Goal: Complete application form: Complete application form

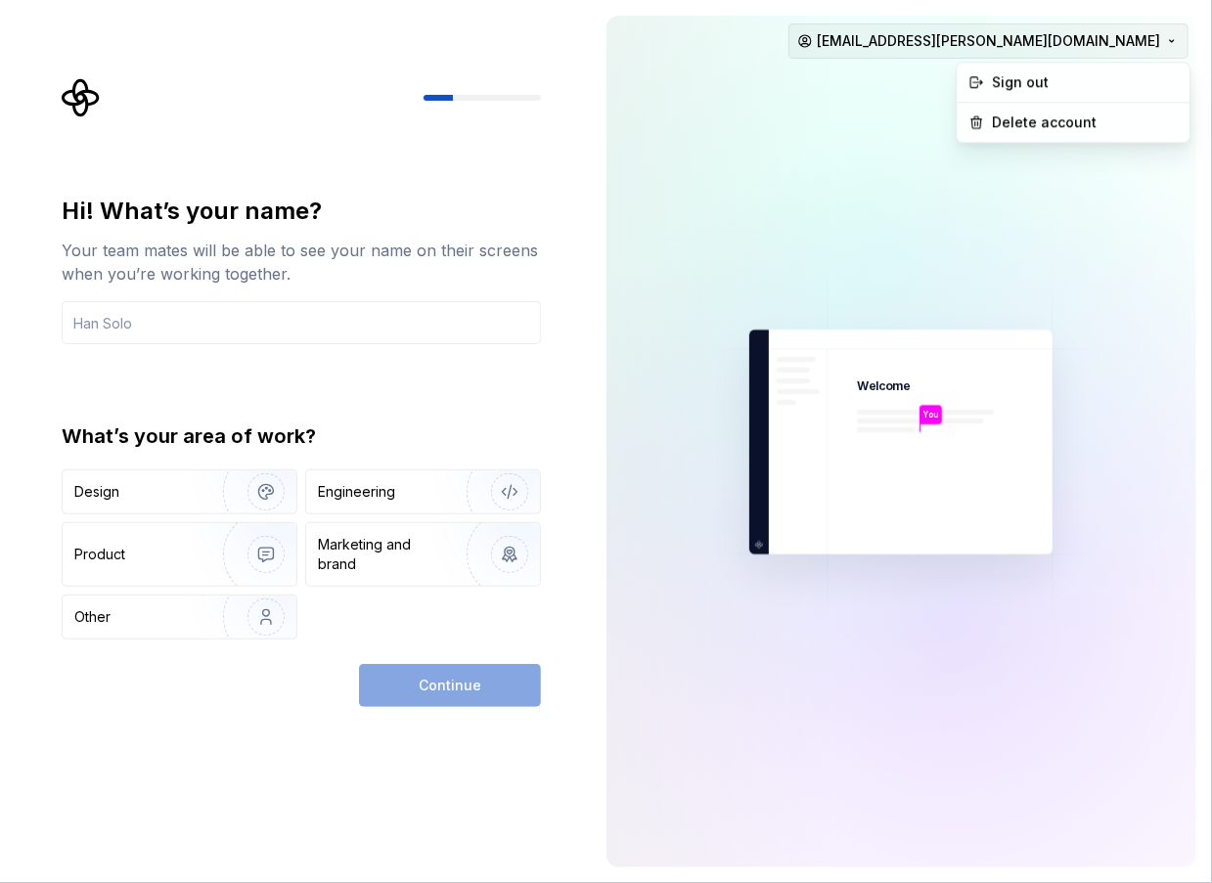
click at [1063, 42] on html "Hi! What’s your name? Your team mates will be able to see your name on their sc…" at bounding box center [606, 441] width 1212 height 883
click at [1074, 78] on div "Sign out" at bounding box center [1083, 83] width 186 height 20
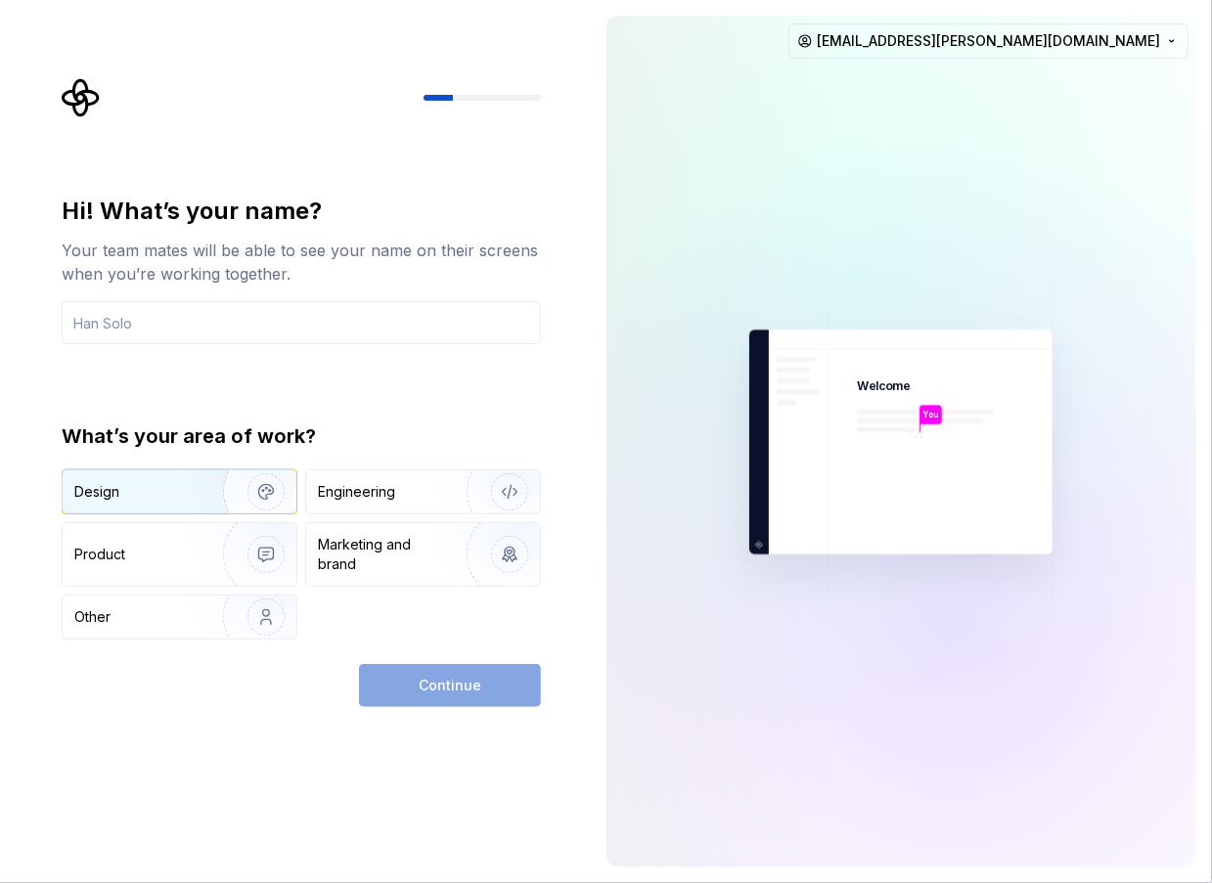
click at [212, 498] on img "button" at bounding box center [253, 492] width 125 height 131
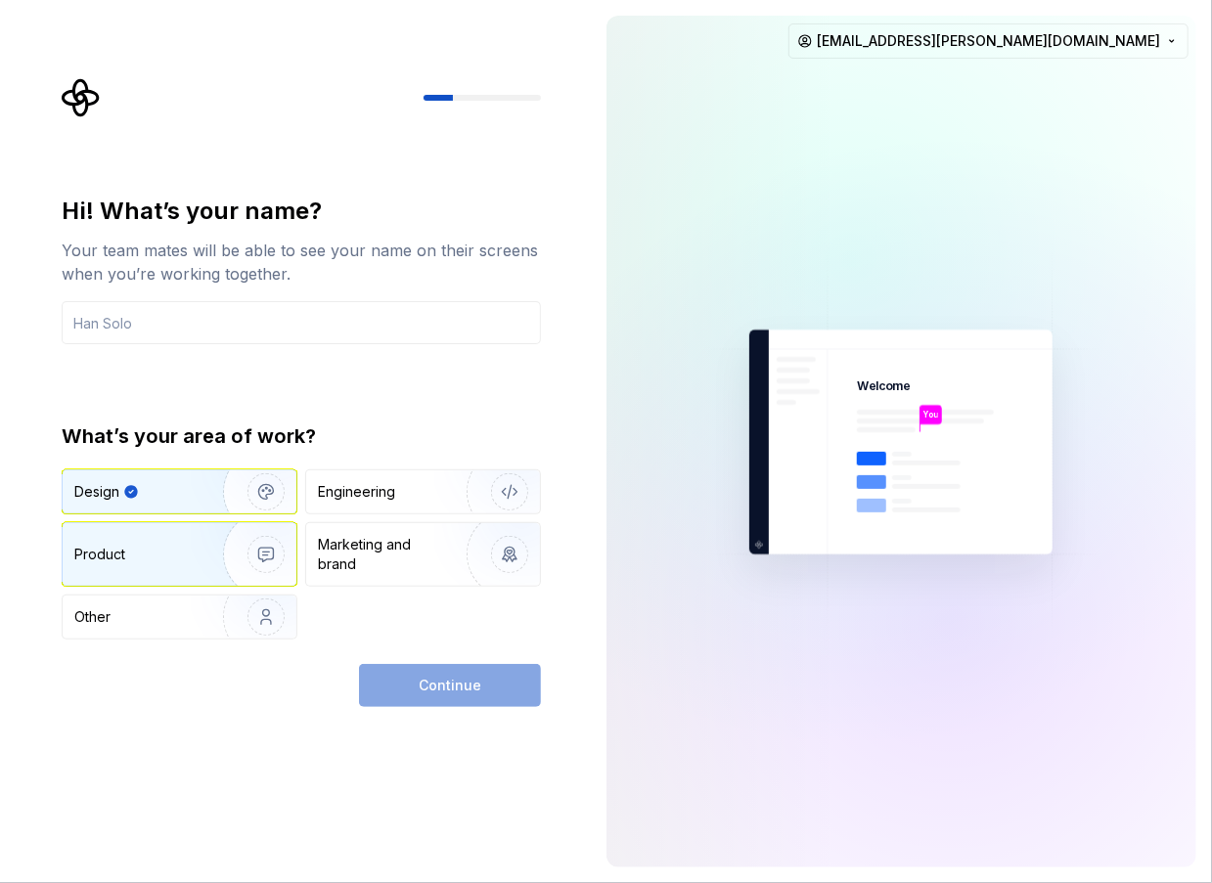
click at [203, 556] on img "button" at bounding box center [253, 554] width 125 height 131
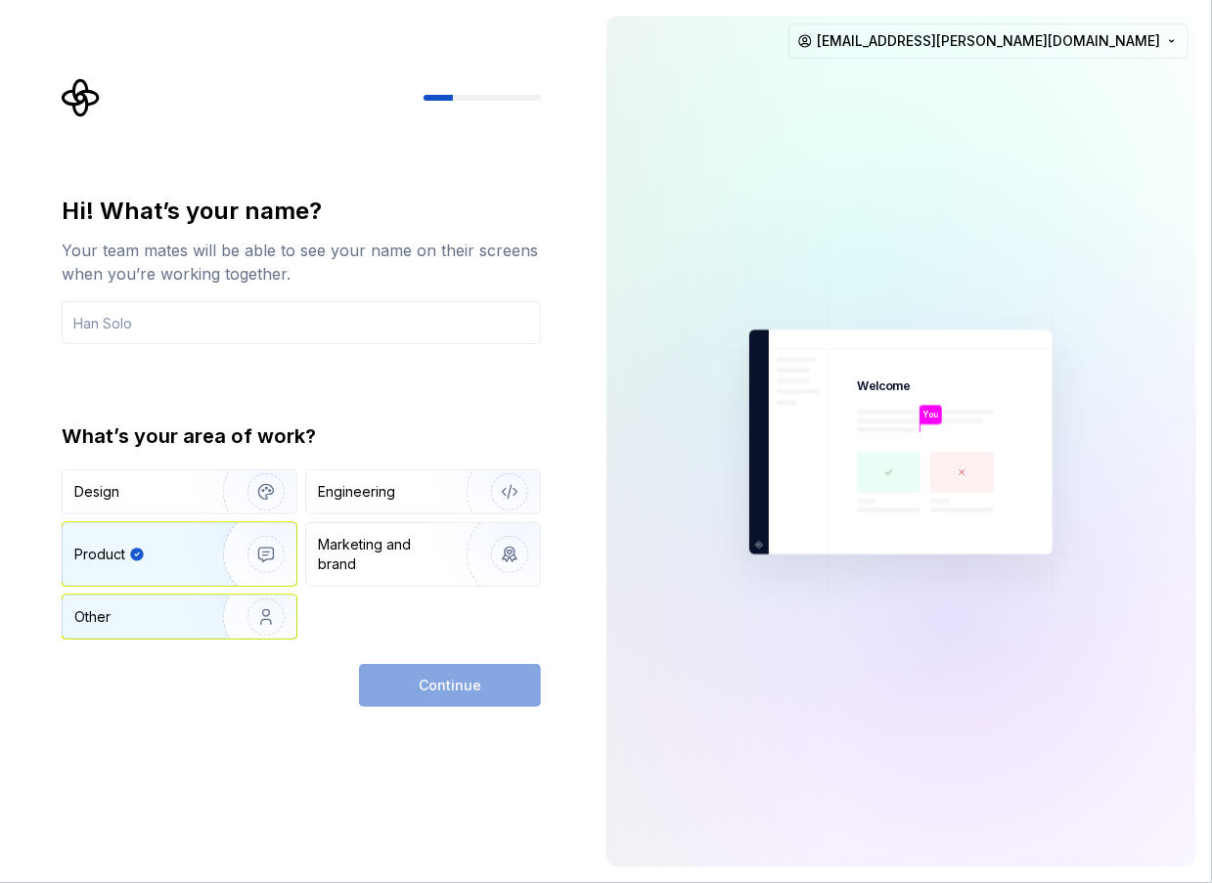
click at [198, 615] on img "button" at bounding box center [253, 617] width 125 height 131
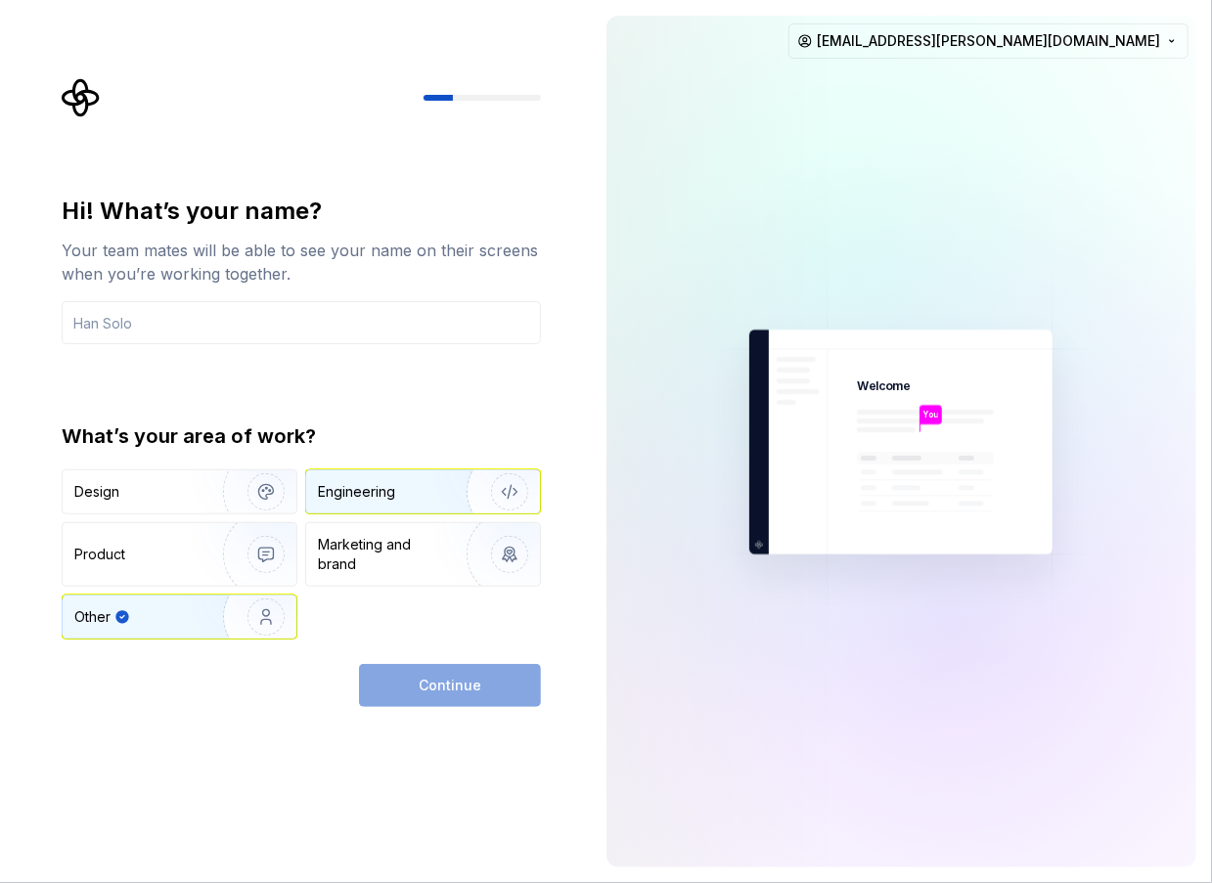
click at [454, 512] on img "button" at bounding box center [496, 492] width 125 height 131
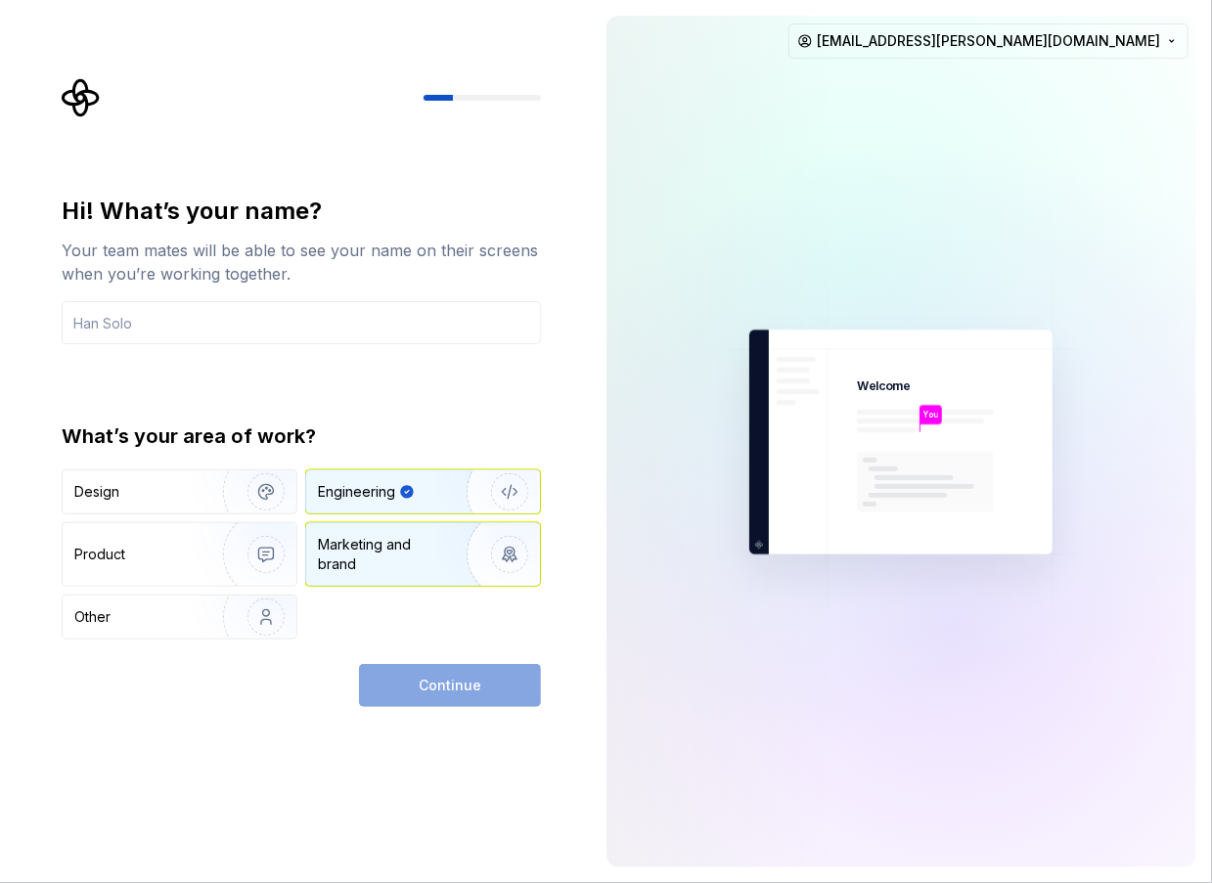
click at [451, 552] on img "button" at bounding box center [496, 554] width 125 height 131
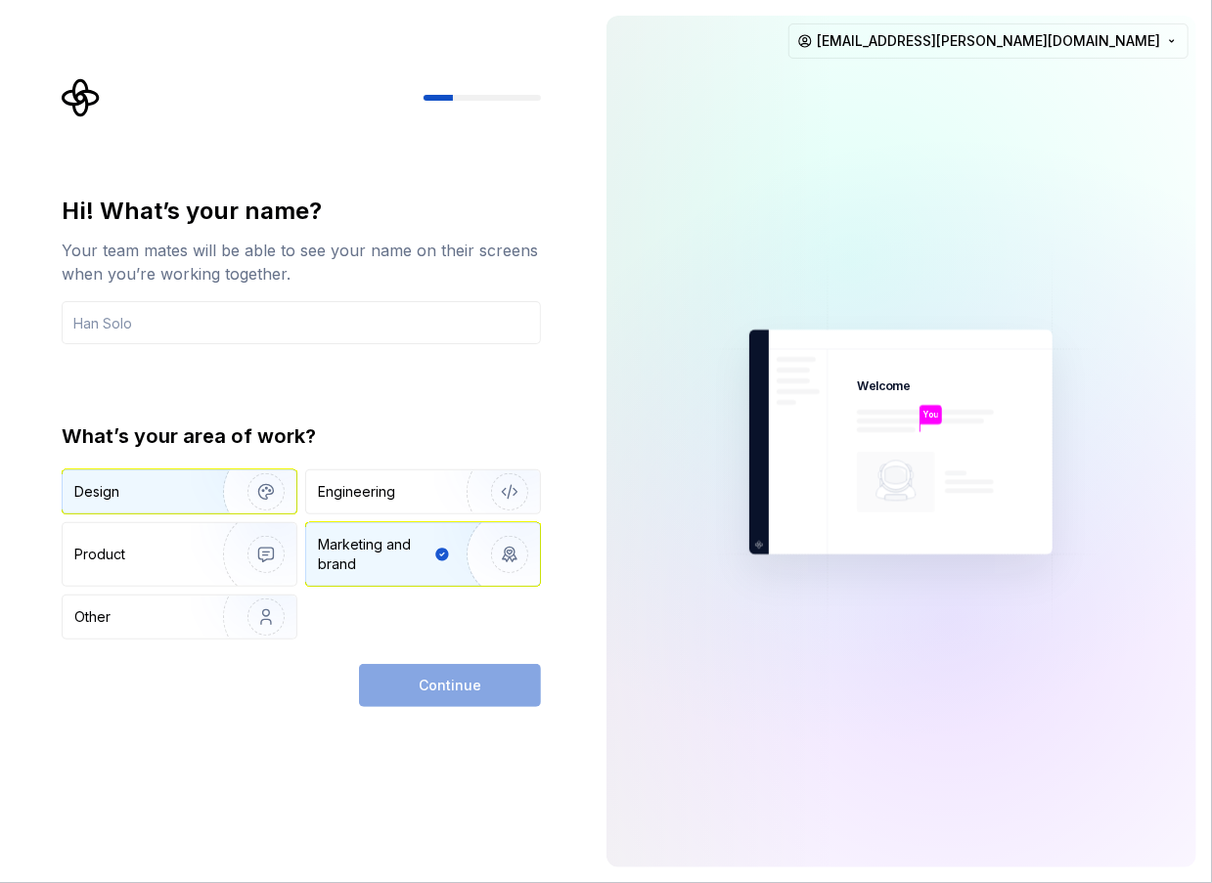
click at [219, 497] on img "button" at bounding box center [253, 492] width 125 height 131
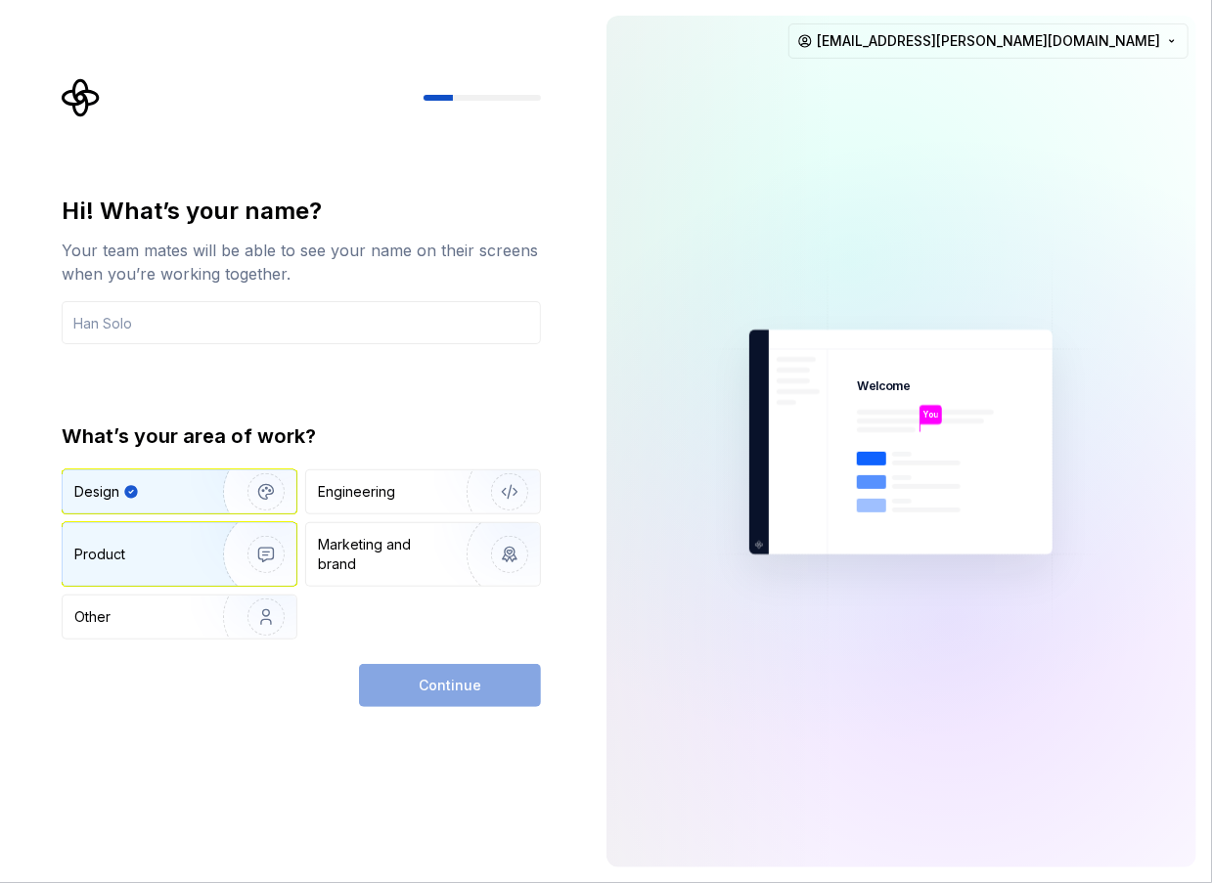
click at [190, 555] on div "Product" at bounding box center [138, 555] width 129 height 20
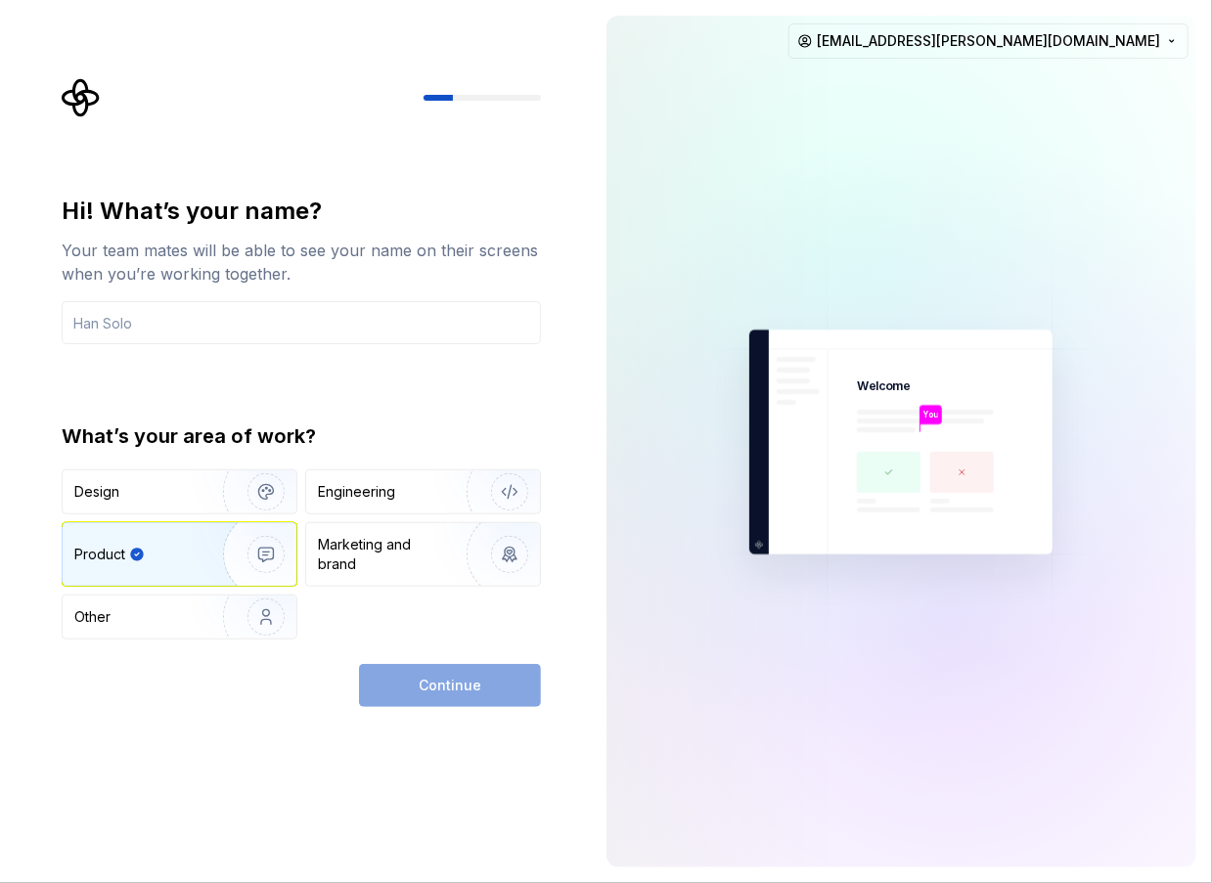
click at [438, 698] on div "Continue" at bounding box center [450, 685] width 182 height 43
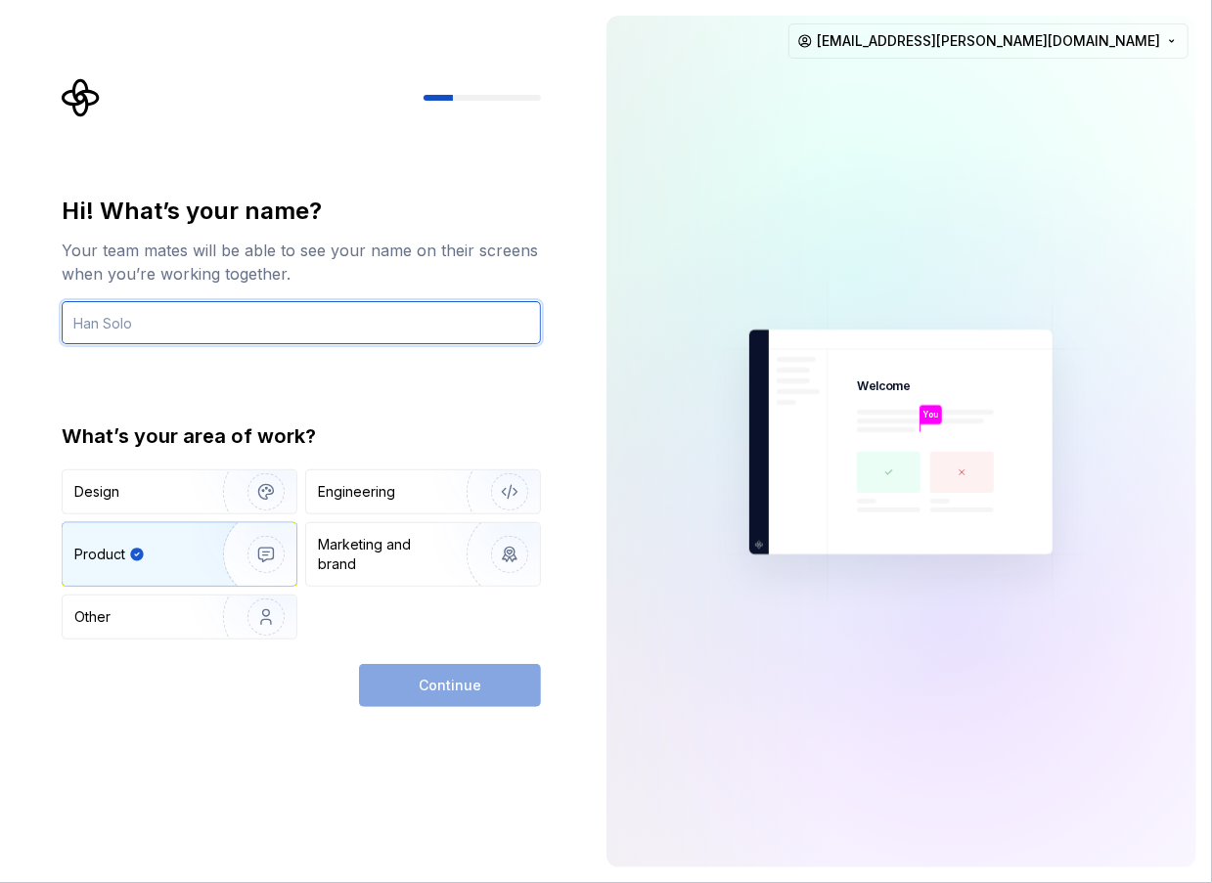
click at [290, 341] on input "text" at bounding box center [301, 322] width 479 height 43
type input "Heba"
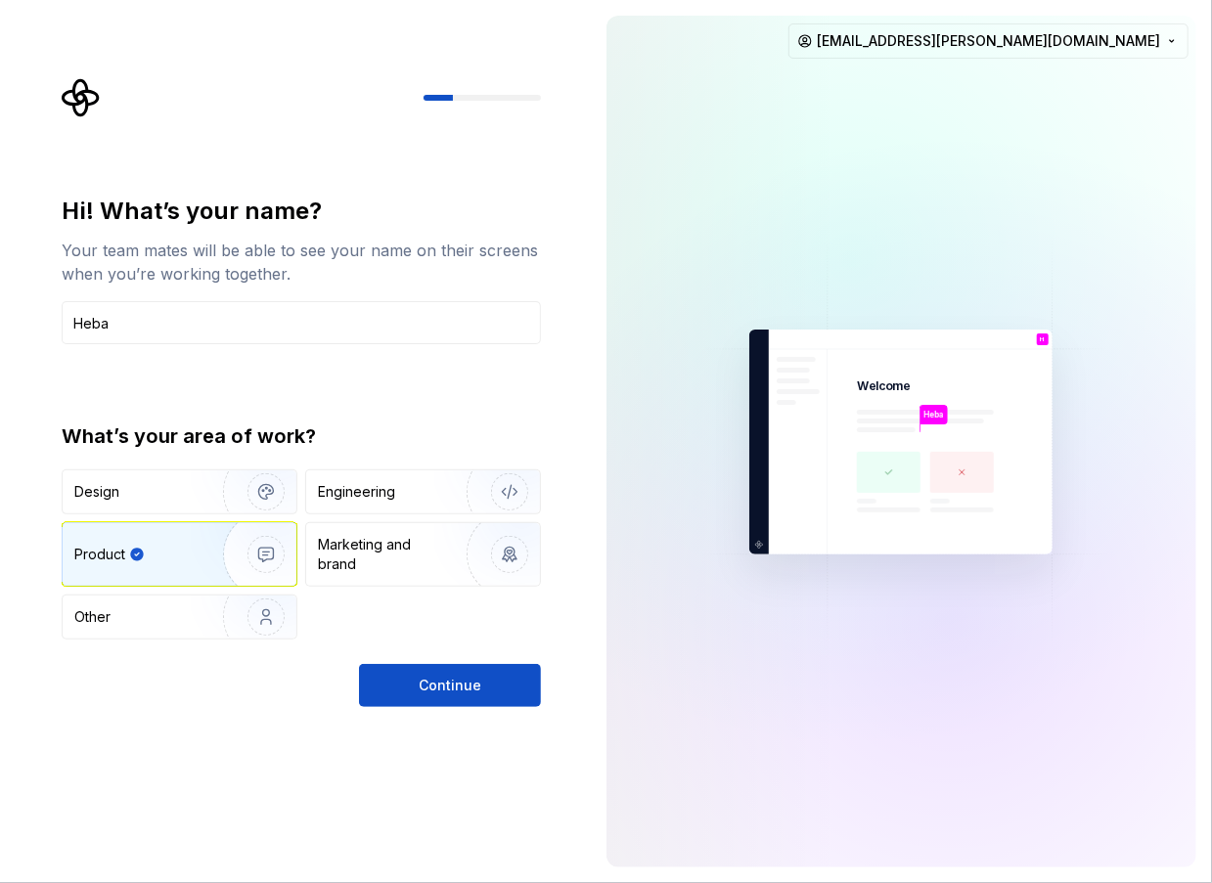
click at [171, 549] on div "Product" at bounding box center [148, 555] width 149 height 20
click at [194, 559] on img "button" at bounding box center [253, 554] width 125 height 131
click at [203, 504] on img "button" at bounding box center [253, 492] width 125 height 131
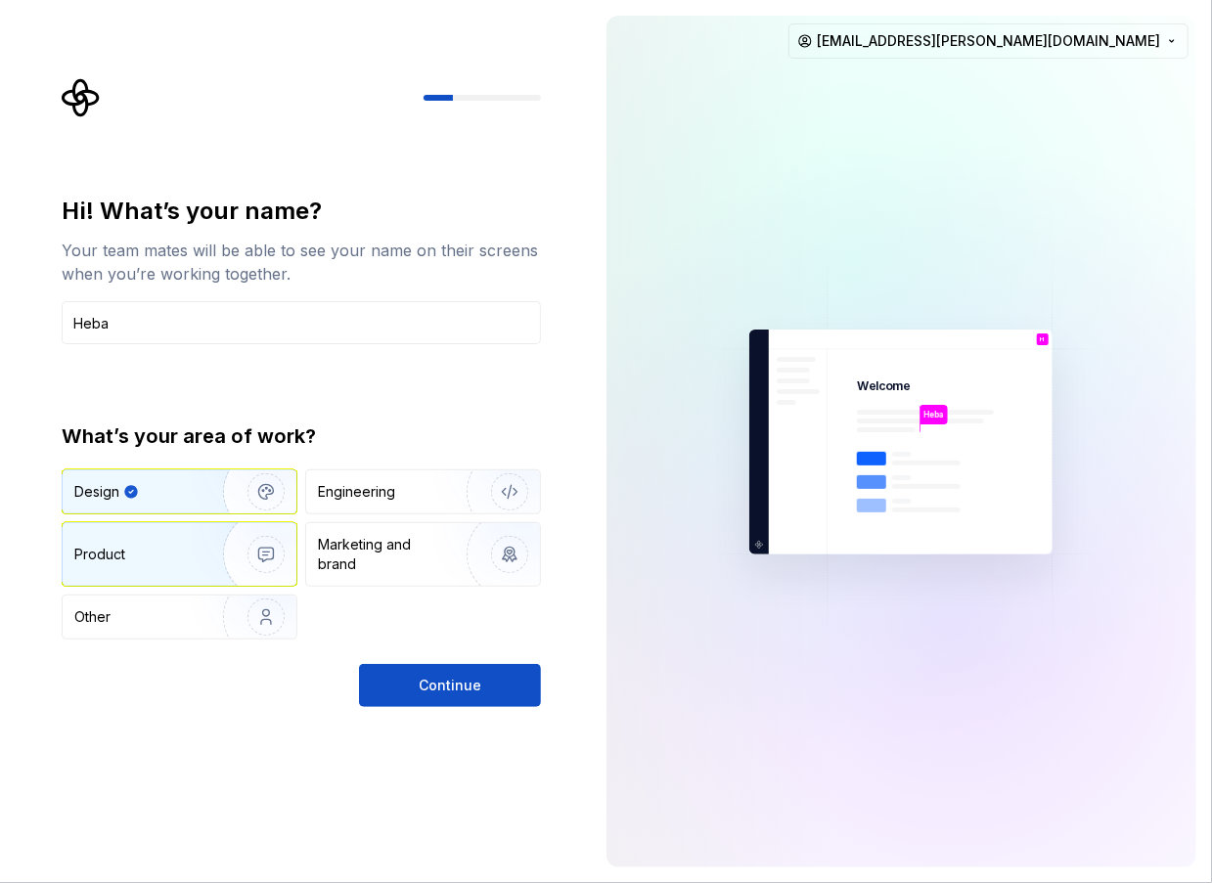
click at [288, 576] on img "button" at bounding box center [253, 554] width 125 height 131
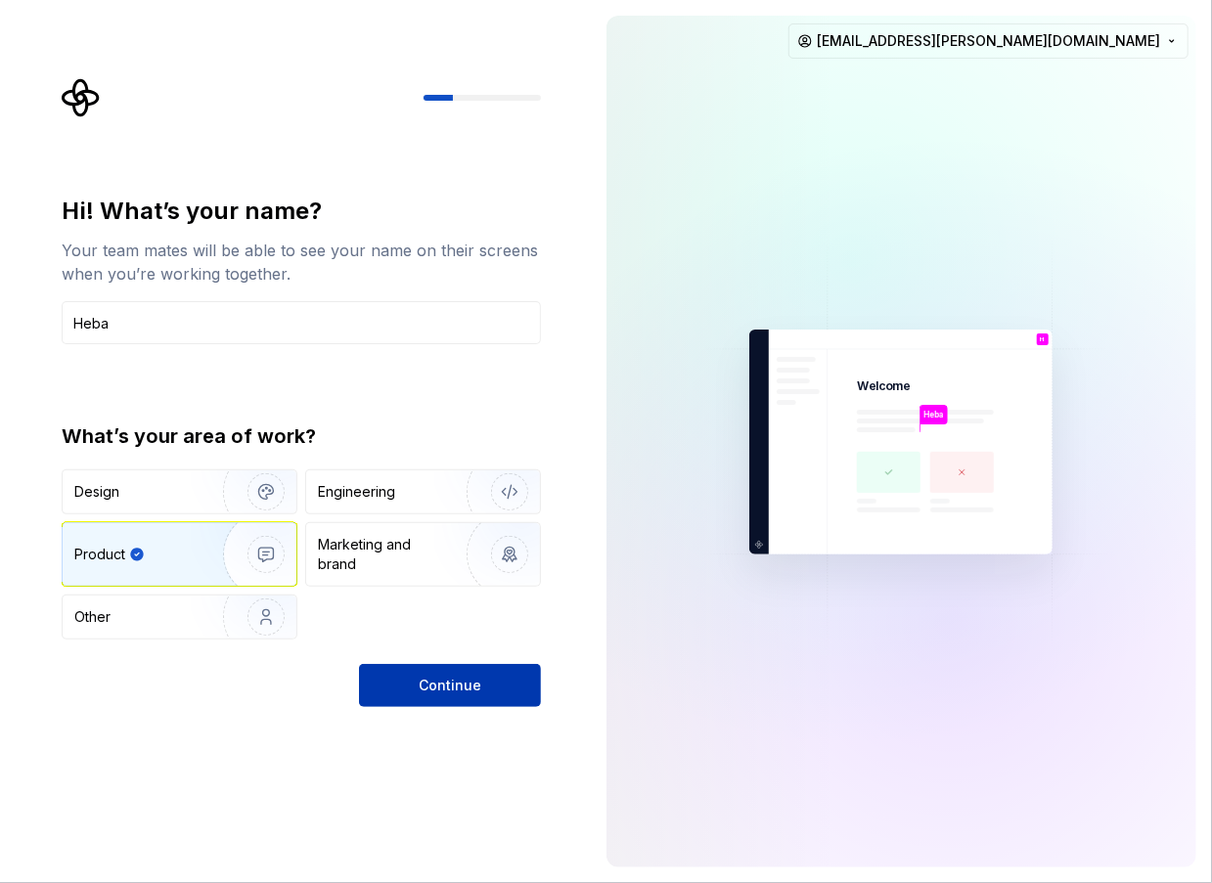
click at [480, 669] on button "Continue" at bounding box center [450, 685] width 182 height 43
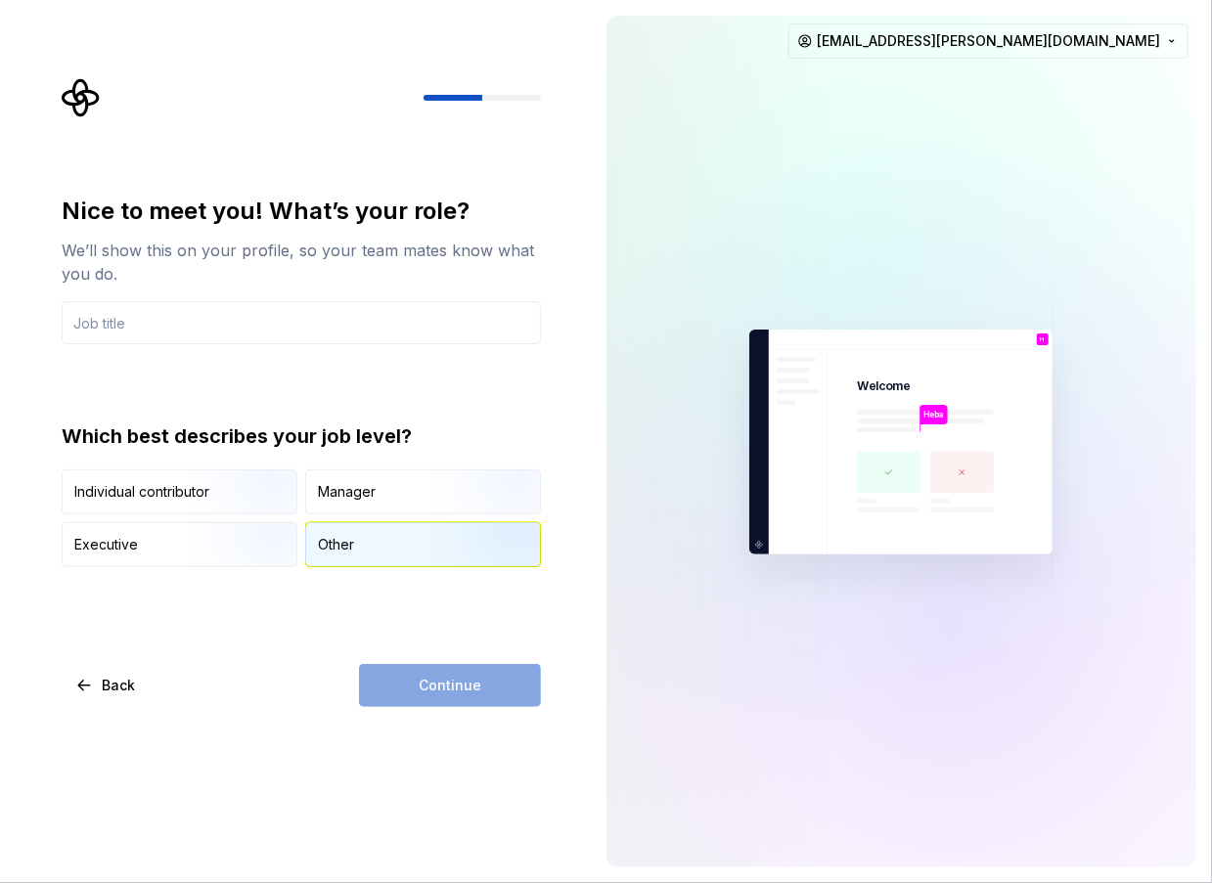
click at [389, 531] on div "Other" at bounding box center [423, 544] width 234 height 43
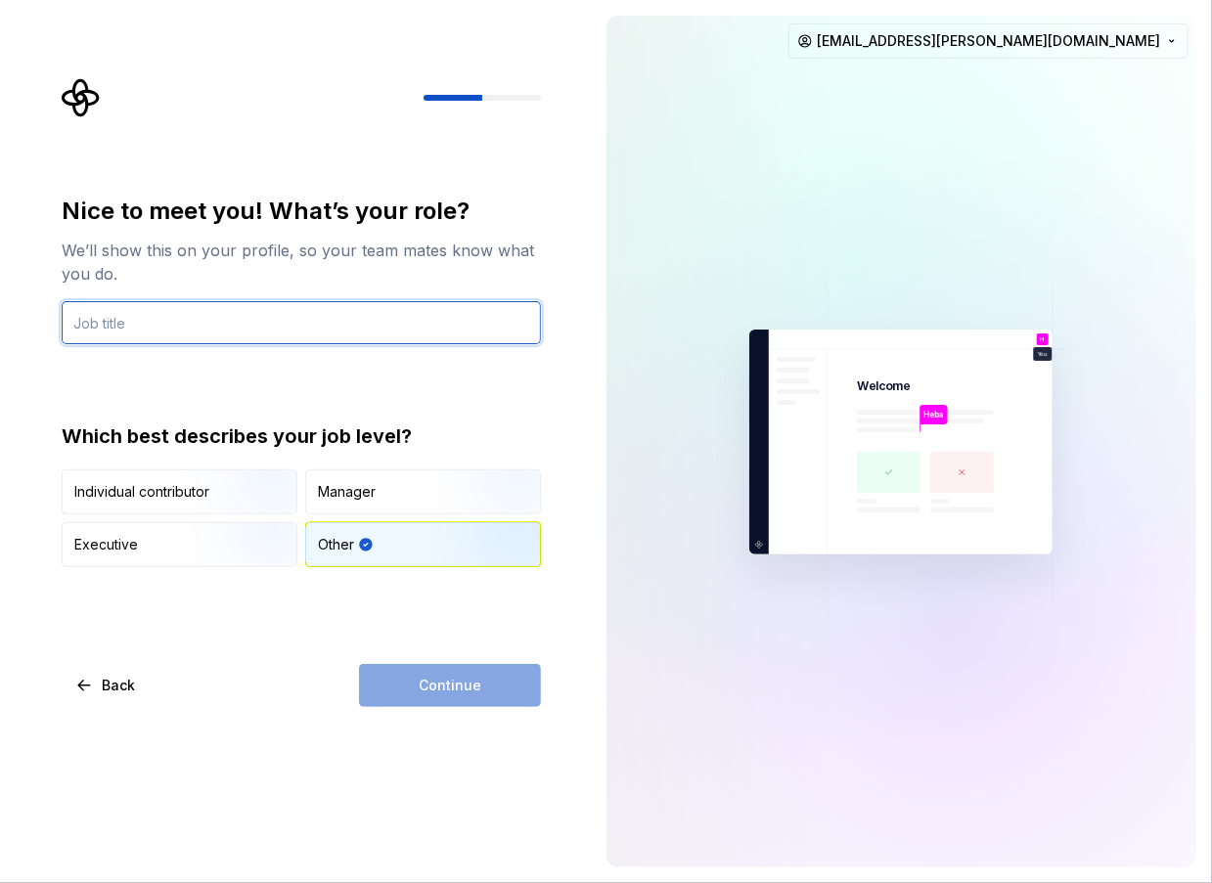
click at [401, 338] on input "text" at bounding box center [301, 322] width 479 height 43
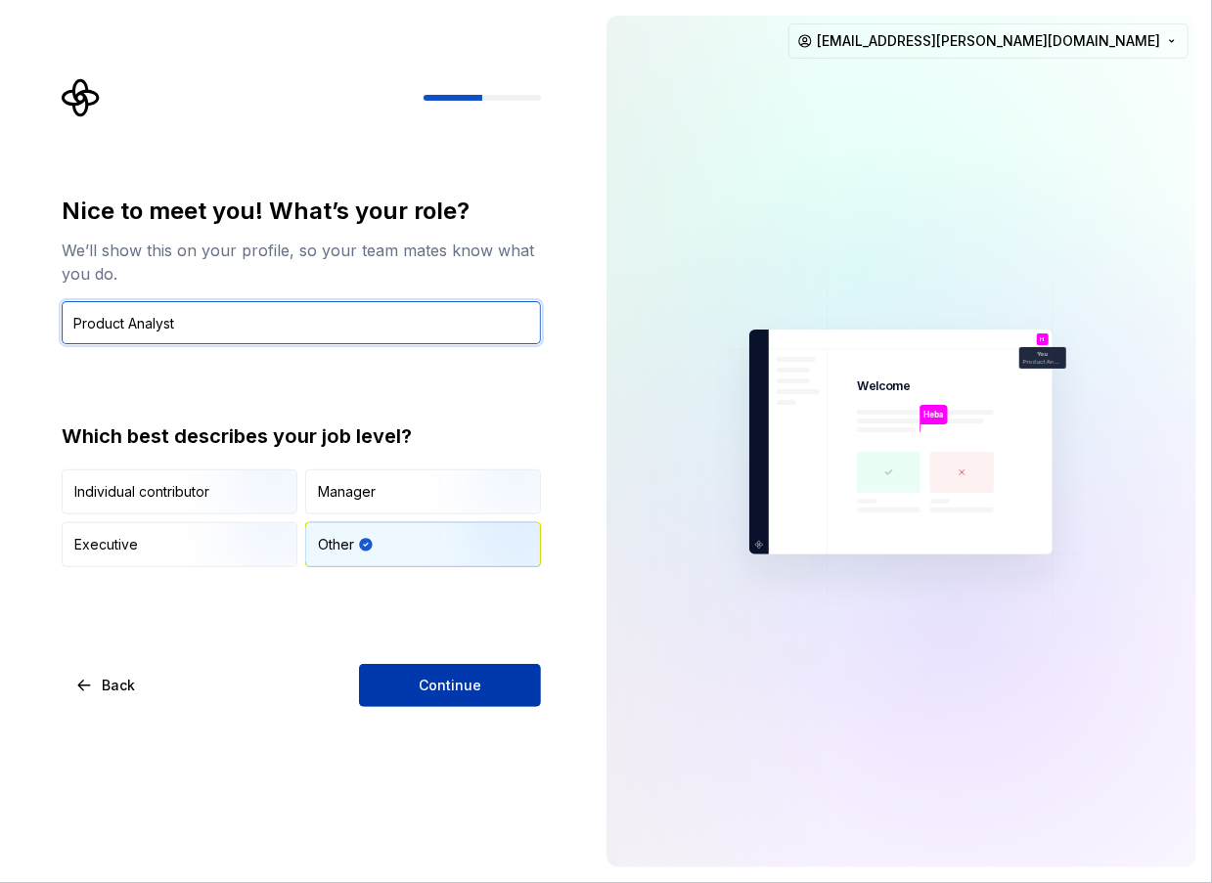
type input "Product Analyst"
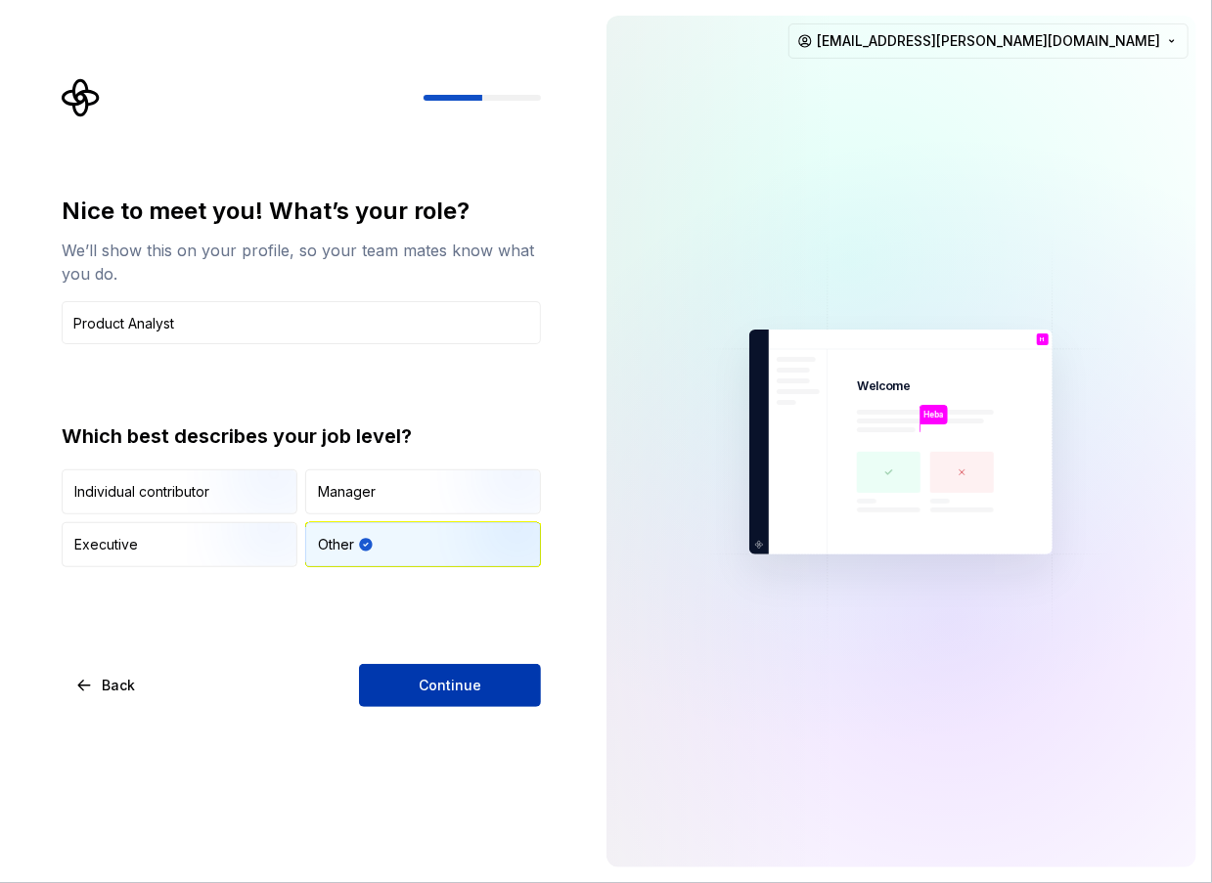
click at [430, 684] on span "Continue" at bounding box center [450, 686] width 63 height 20
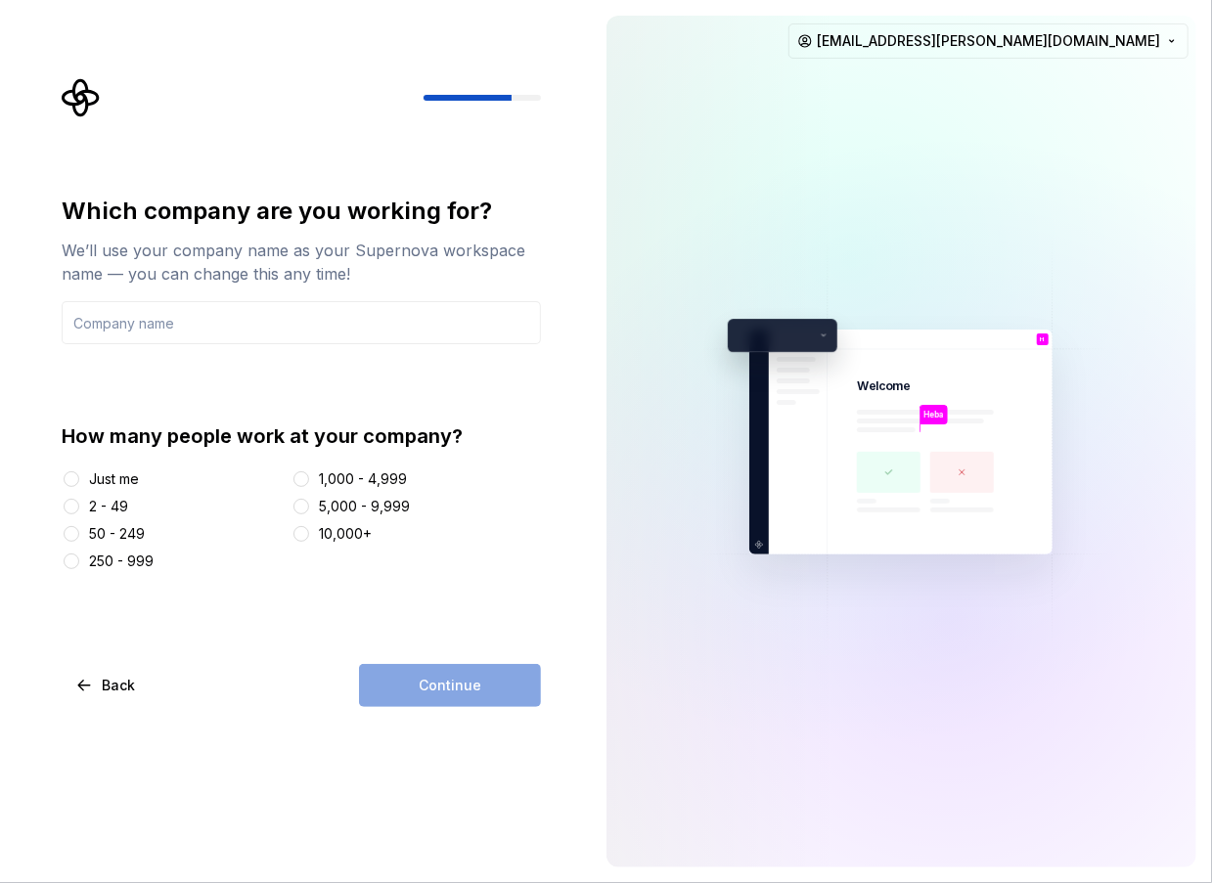
click at [279, 353] on div "Which company are you working for? We’ll use your company name as your Supernov…" at bounding box center [301, 384] width 479 height 376
click at [277, 220] on div "Which company are you working for?" at bounding box center [301, 211] width 479 height 31
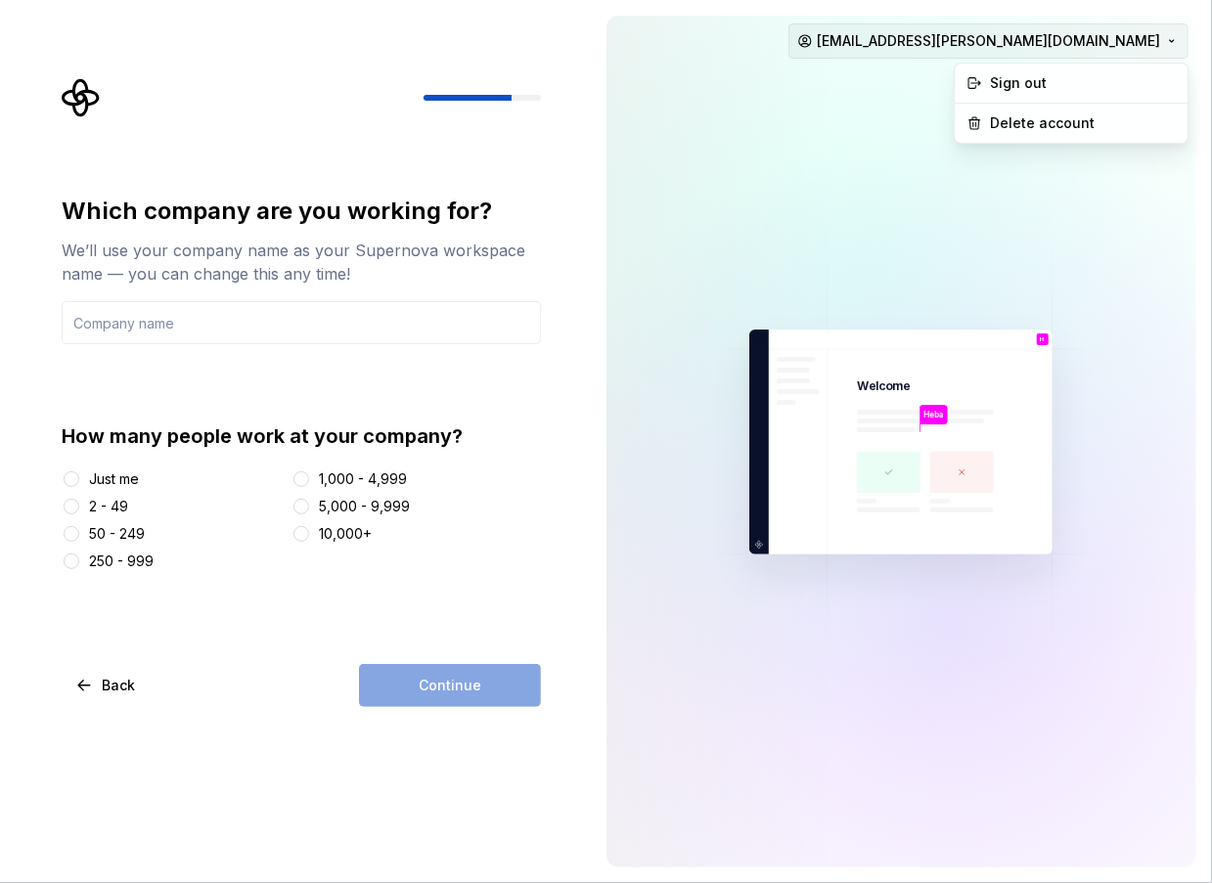
click at [1115, 40] on html "Which company are you working for? We’ll use your company name as your Supernov…" at bounding box center [606, 441] width 1212 height 883
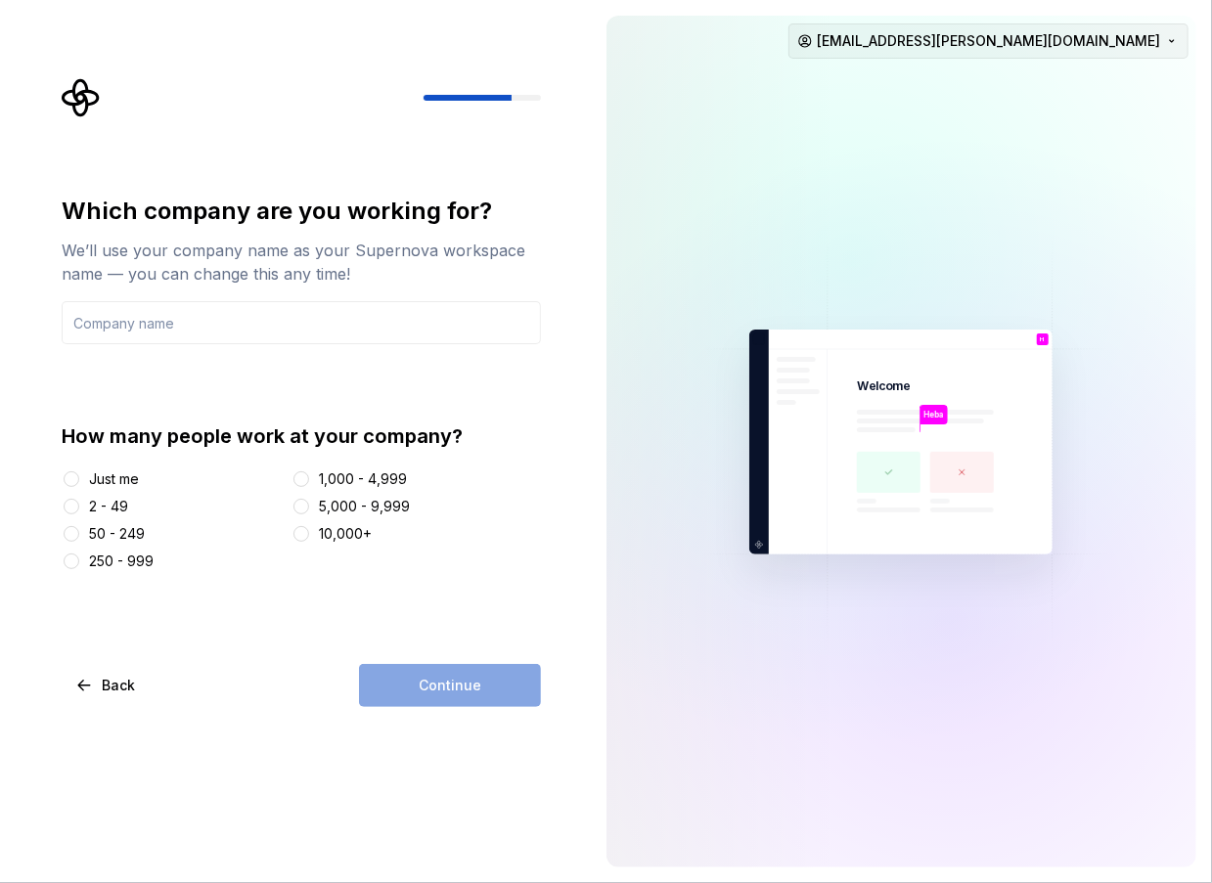
click at [1115, 40] on html "Which company are you working for? We’ll use your company name as your Supernov…" at bounding box center [606, 441] width 1212 height 883
